Goal: Information Seeking & Learning: Find specific fact

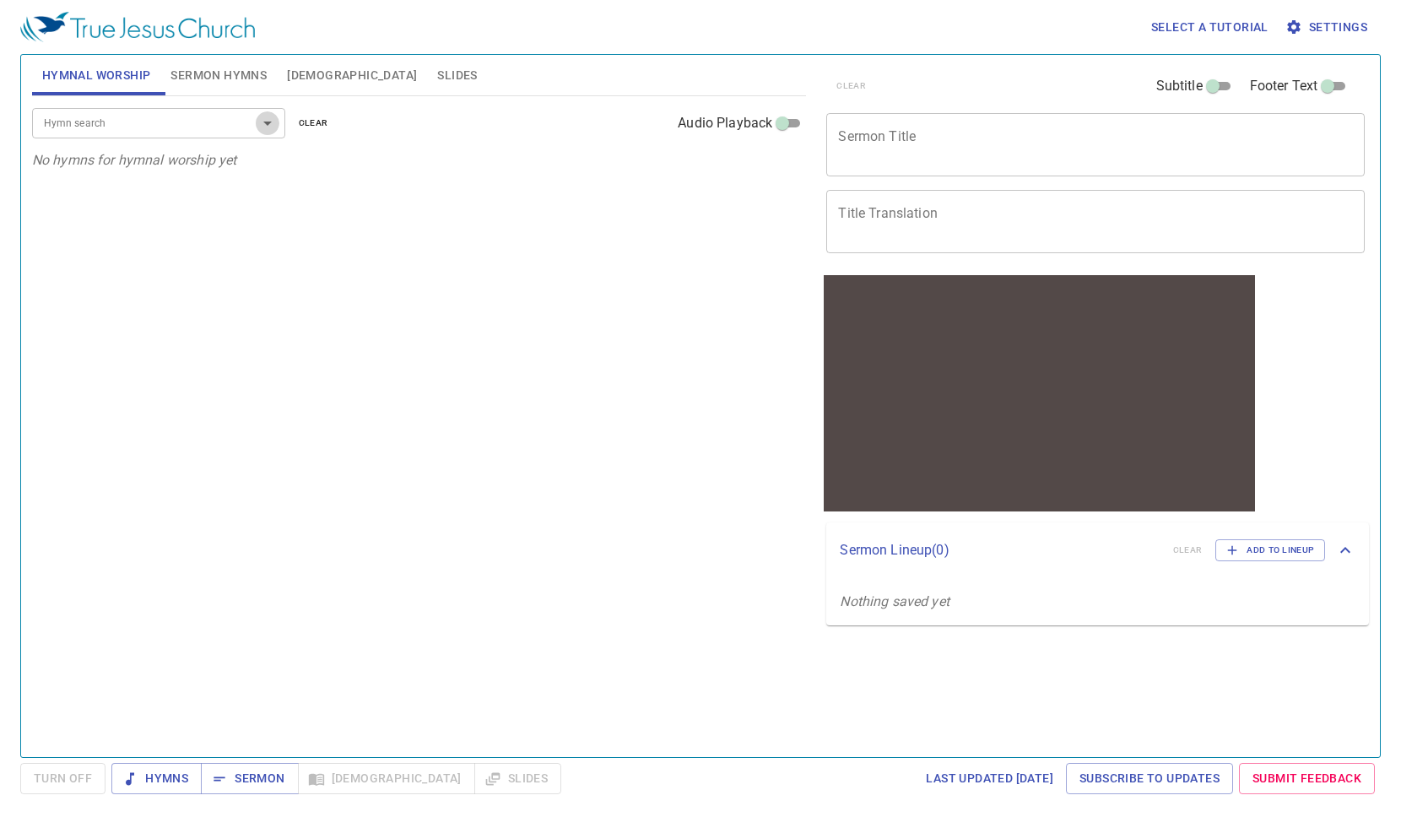
click at [273, 128] on icon "Open" at bounding box center [267, 123] width 20 height 20
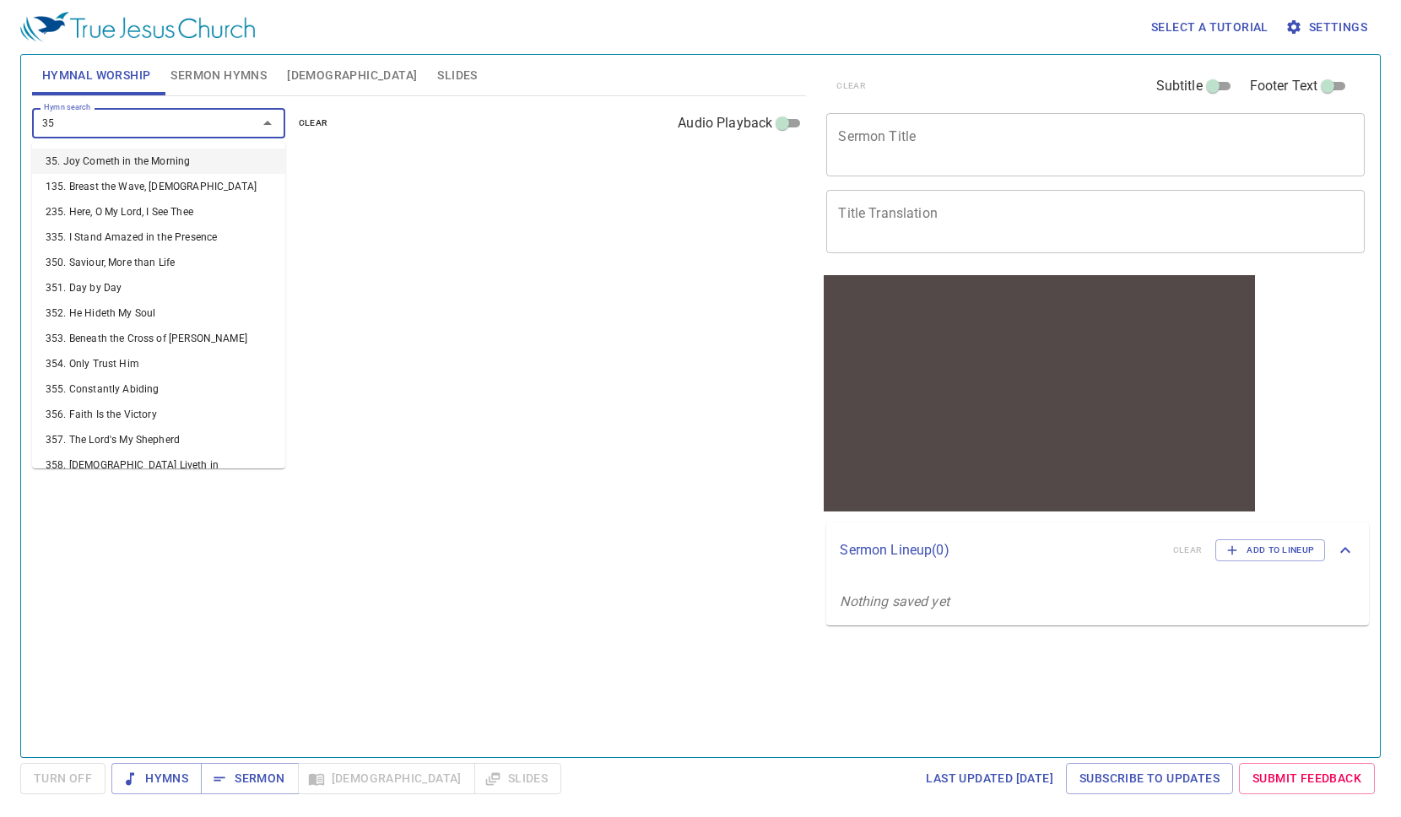
type input "352"
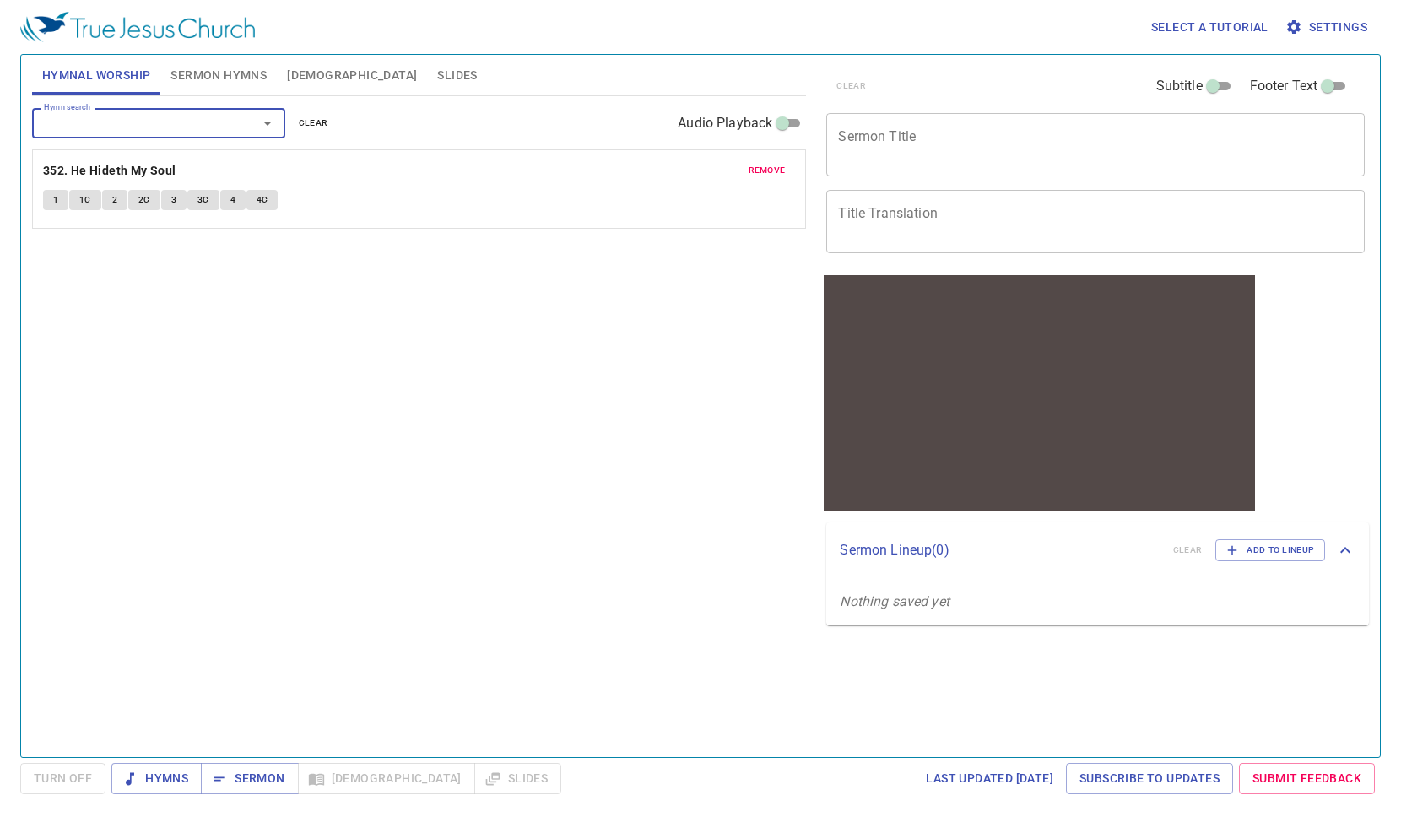
click at [54, 190] on button "1" at bounding box center [55, 200] width 25 height 20
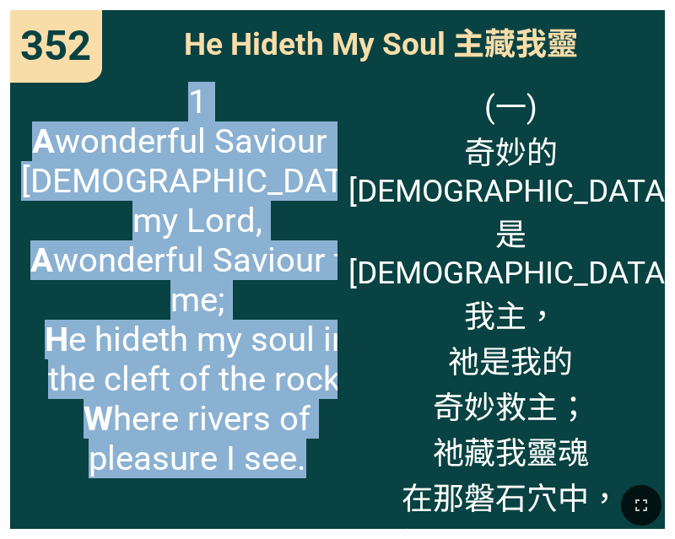
drag, startPoint x: 290, startPoint y: 441, endPoint x: 8, endPoint y: 161, distance: 397.5
click at [8, 161] on div "352 352 He Hideth My Soul 主藏我靈 He Hideth My Soul 主藏我靈 1 A wonderful Saviour is …" at bounding box center [337, 269] width 675 height 539
